Goal: Task Accomplishment & Management: Manage account settings

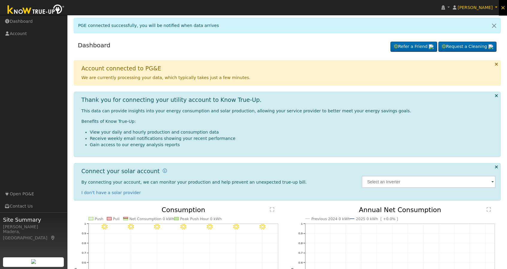
click at [502, 8] on span "×" at bounding box center [503, 7] width 5 height 7
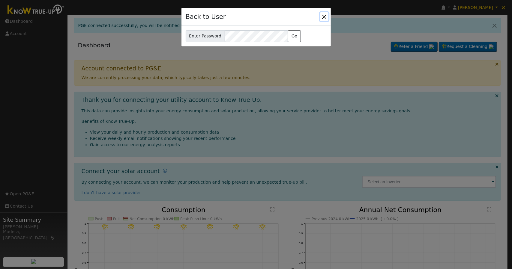
click at [324, 16] on button "Close" at bounding box center [324, 16] width 8 height 8
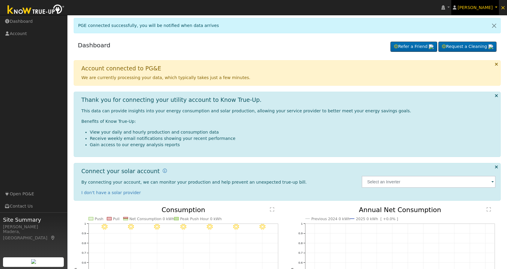
click at [483, 5] on span "[PERSON_NAME]" at bounding box center [475, 7] width 35 height 5
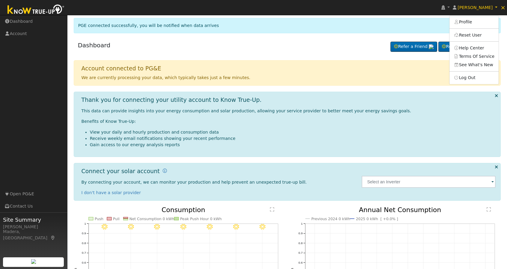
click at [428, 25] on div "PGE connected successfully, you will be notified when data arrives" at bounding box center [287, 25] width 427 height 15
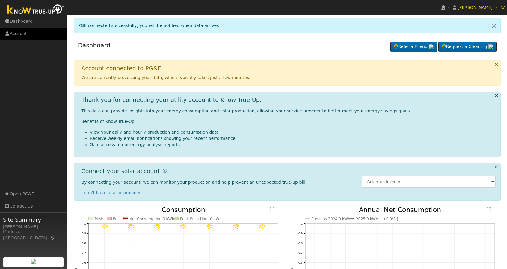
click at [18, 32] on link "Account" at bounding box center [33, 34] width 67 height 12
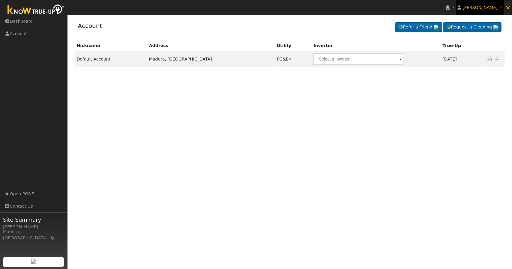
click at [482, 10] on span "[PERSON_NAME]" at bounding box center [479, 7] width 35 height 5
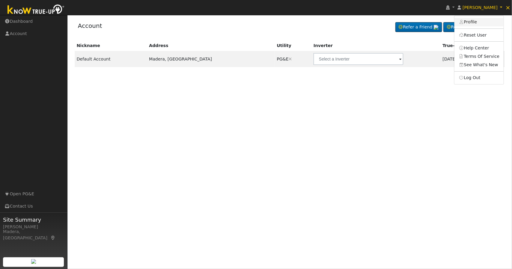
click at [479, 24] on link "Profile" at bounding box center [478, 22] width 49 height 8
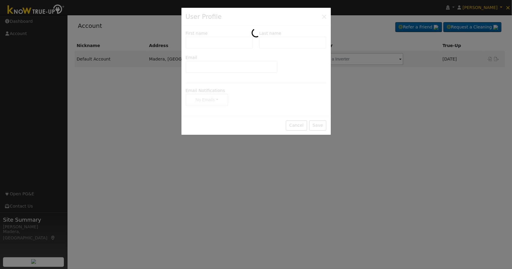
type input "[PERSON_NAME]"
type input "[EMAIL_ADDRESS][DOMAIN_NAME]"
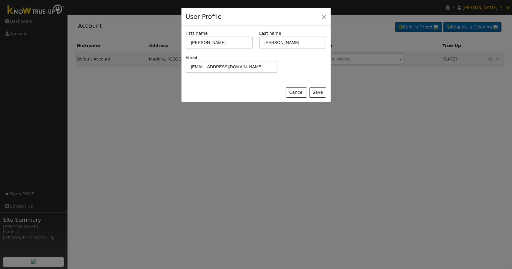
click at [319, 15] on div "User Profile" at bounding box center [255, 17] width 149 height 18
click at [323, 16] on button "Close" at bounding box center [324, 16] width 8 height 8
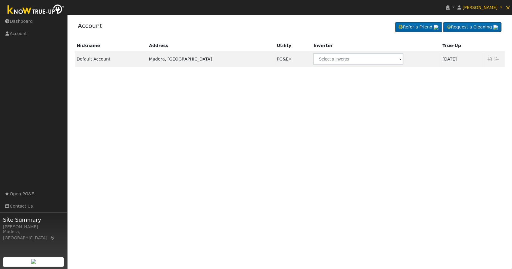
click at [27, 40] on ul "Navigation Dashboard Account Links Open PG&E Contact Us" at bounding box center [33, 149] width 67 height 269
click at [503, 6] on link "[PERSON_NAME]" at bounding box center [480, 7] width 48 height 15
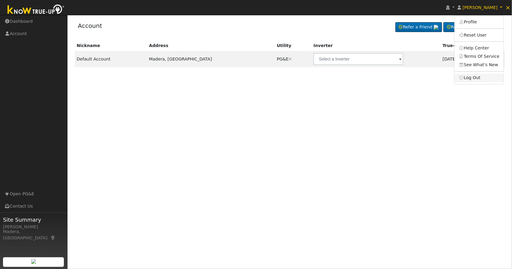
click at [484, 79] on link "Log Out" at bounding box center [478, 78] width 49 height 8
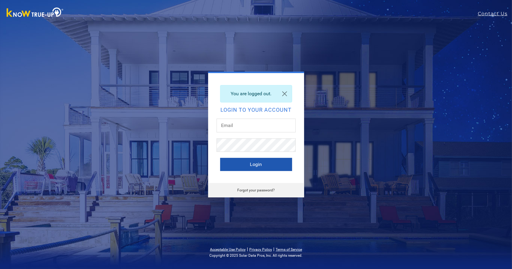
type input "[PERSON_NAME][EMAIL_ADDRESS][DOMAIN_NAME]"
click at [257, 162] on button "Login" at bounding box center [256, 164] width 72 height 13
